Goal: Transaction & Acquisition: Book appointment/travel/reservation

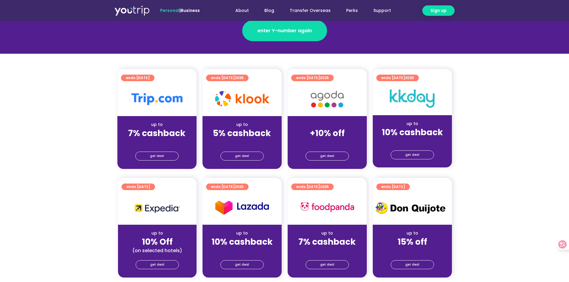
scroll to position [119, 0]
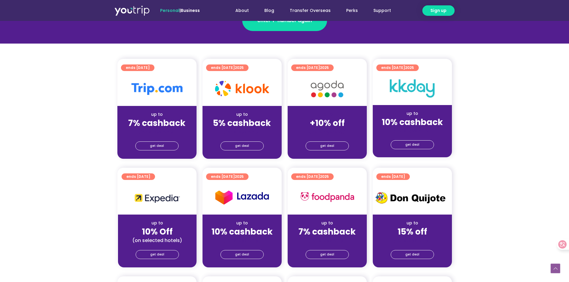
click at [156, 129] on div "(for stays only)" at bounding box center [157, 132] width 70 height 6
click at [160, 146] on span "get deal" at bounding box center [157, 146] width 14 height 8
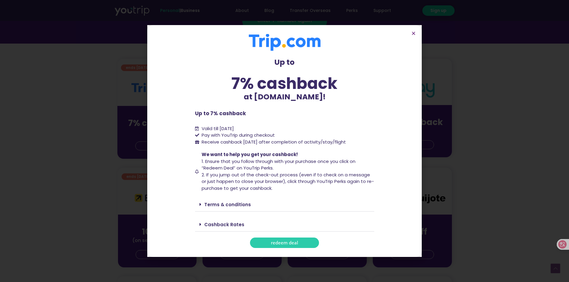
click at [200, 223] on icon at bounding box center [200, 224] width 2 height 5
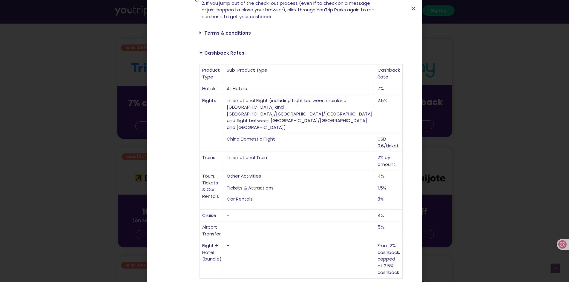
scroll to position [149, 0]
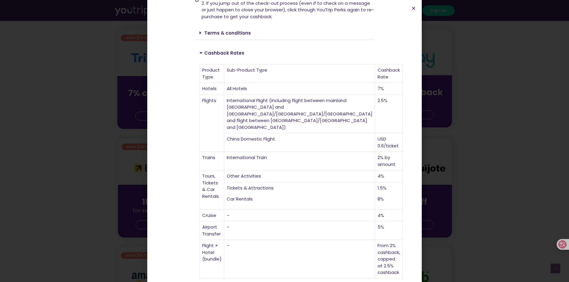
click at [460, 155] on div "Up to 7% cashback at [DOMAIN_NAME]! Up to 7% cashback at [DOMAIN_NAME]! Up to 7…" at bounding box center [284, 141] width 569 height 282
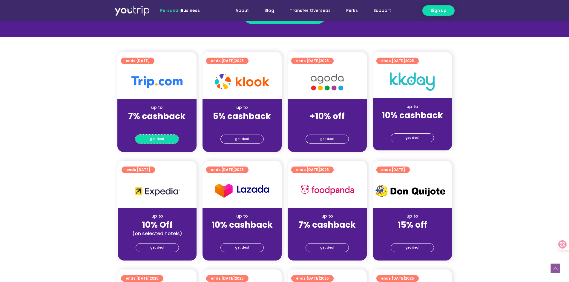
scroll to position [90, 0]
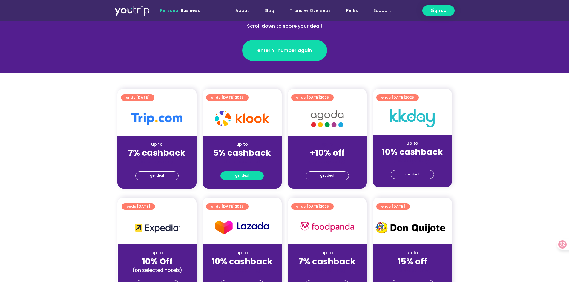
click at [249, 177] on link "get deal" at bounding box center [241, 175] width 43 height 9
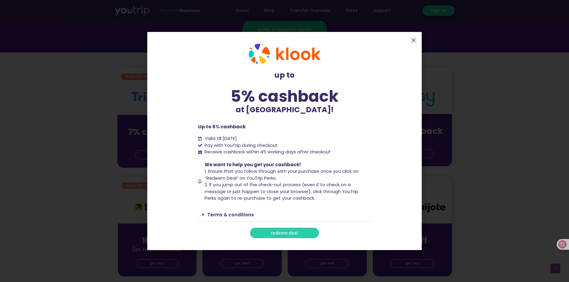
scroll to position [119, 0]
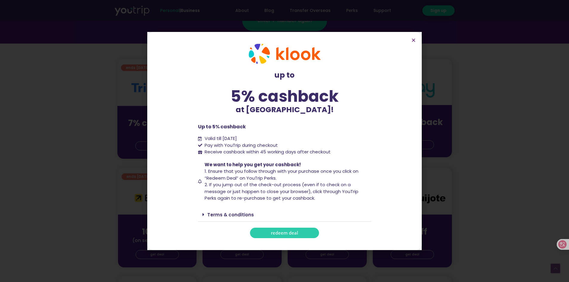
click at [207, 213] on link "Terms & conditions" at bounding box center [230, 215] width 47 height 6
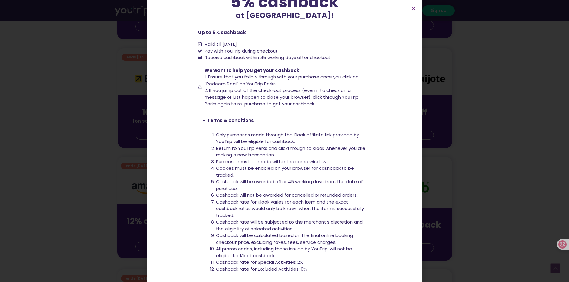
scroll to position [3, 0]
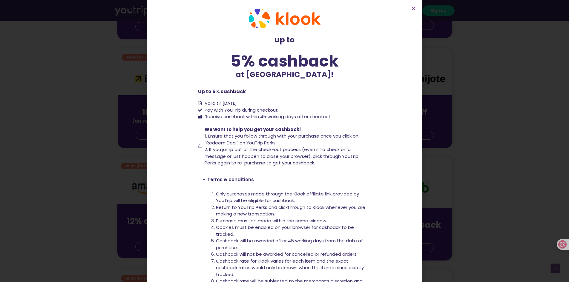
click at [201, 182] on div "Terms & conditions" at bounding box center [284, 179] width 173 height 14
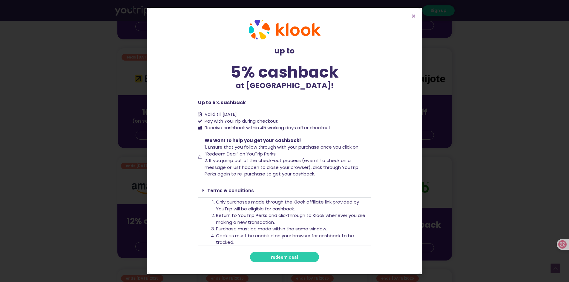
scroll to position [0, 0]
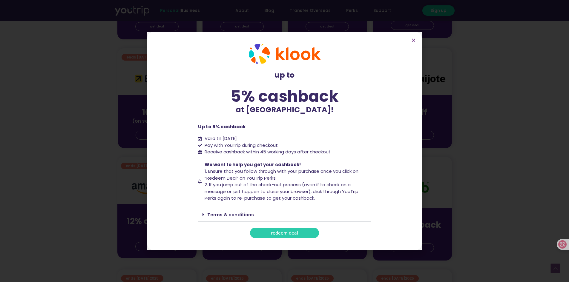
click at [257, 218] on div "Terms & conditions" at bounding box center [284, 215] width 173 height 14
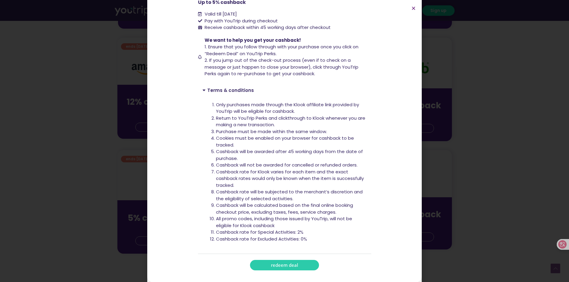
scroll to position [93, 0]
click at [280, 260] on link "redeem deal" at bounding box center [284, 265] width 69 height 10
